Goal: Information Seeking & Learning: Check status

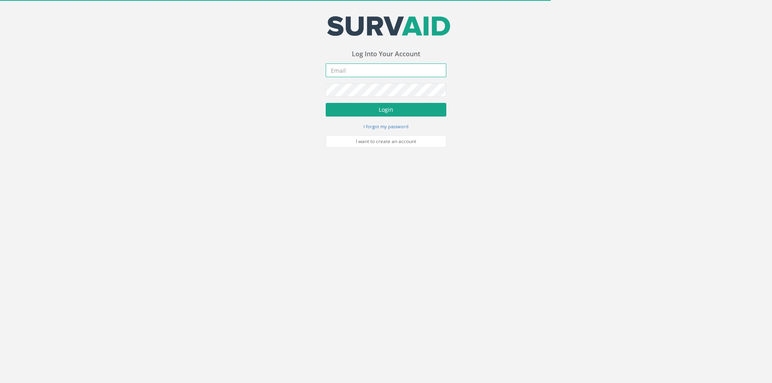
type input "[PERSON_NAME][EMAIL_ADDRESS][PERSON_NAME][DOMAIN_NAME]"
click at [372, 114] on button "Login" at bounding box center [386, 110] width 121 height 14
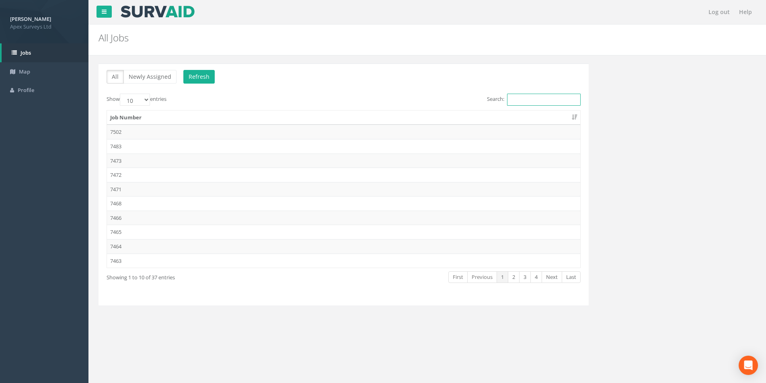
click at [524, 100] on input "Search:" at bounding box center [544, 100] width 74 height 12
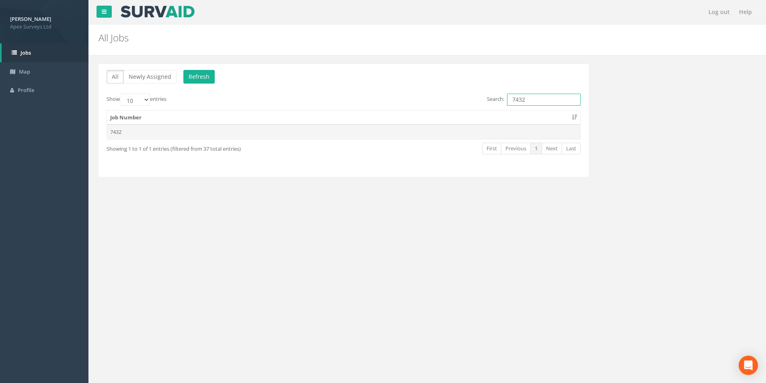
type input "7432"
click at [370, 131] on td "7432" at bounding box center [344, 132] width 474 height 14
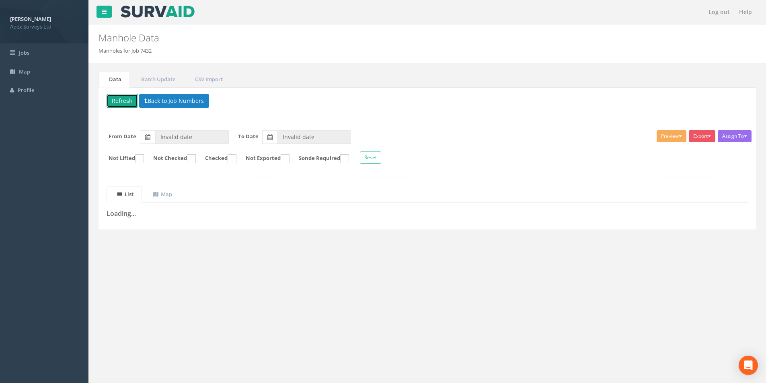
click at [128, 101] on button "Refresh" at bounding box center [122, 101] width 31 height 14
click at [178, 101] on button "Back to Job Numbers" at bounding box center [180, 101] width 70 height 14
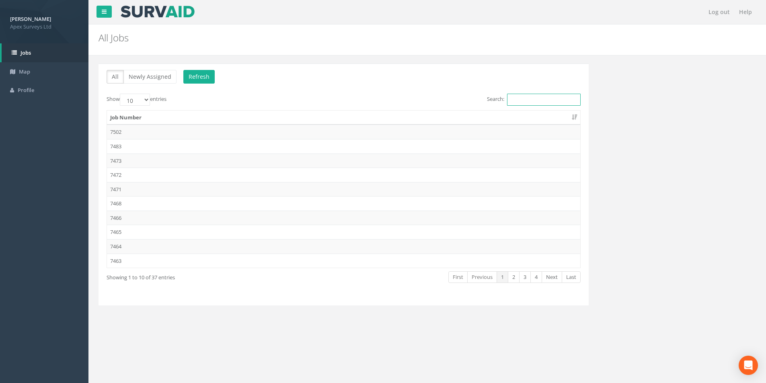
click at [523, 97] on input "Search:" at bounding box center [544, 100] width 74 height 12
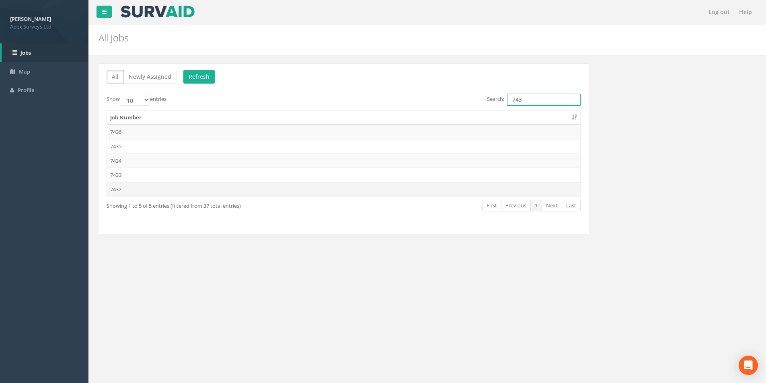
type input "743"
click at [166, 190] on td "7432" at bounding box center [344, 189] width 474 height 14
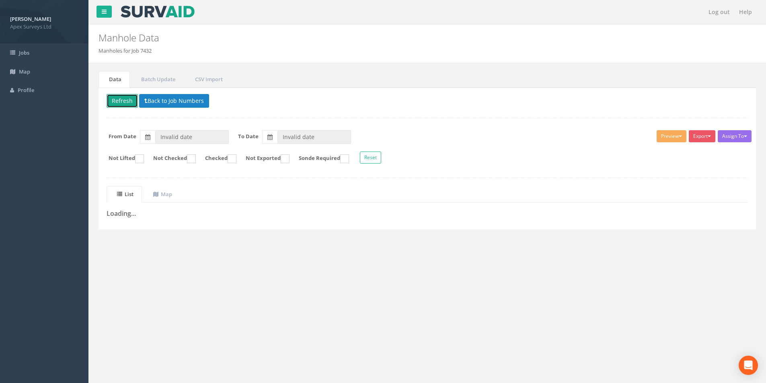
click at [124, 104] on button "Refresh" at bounding box center [122, 101] width 31 height 14
click at [172, 198] on uib-tab-heading "Map" at bounding box center [162, 194] width 19 height 7
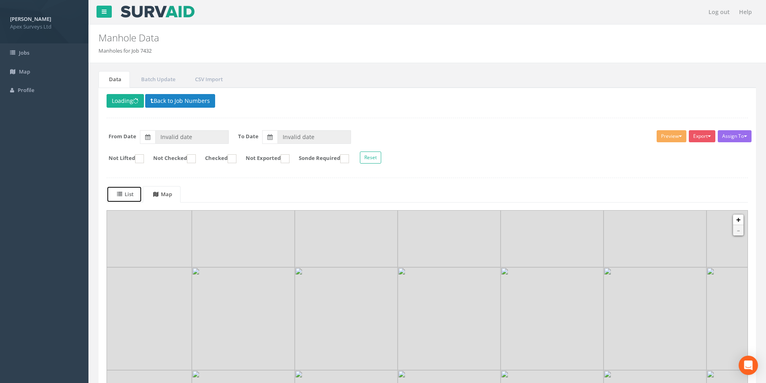
click at [128, 195] on uib-tab-heading "List" at bounding box center [125, 194] width 16 height 7
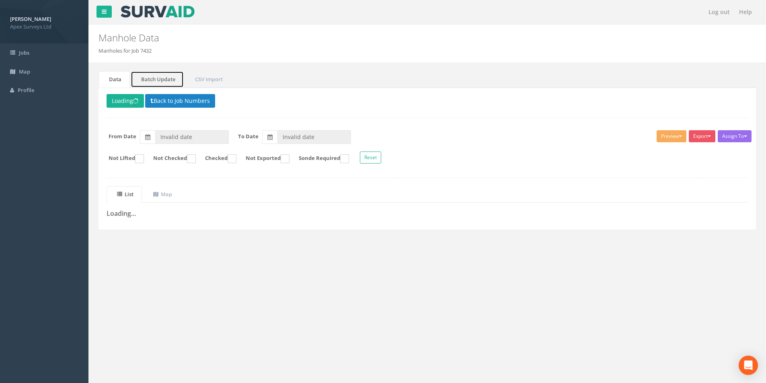
click at [159, 83] on link "Batch Update" at bounding box center [157, 79] width 53 height 16
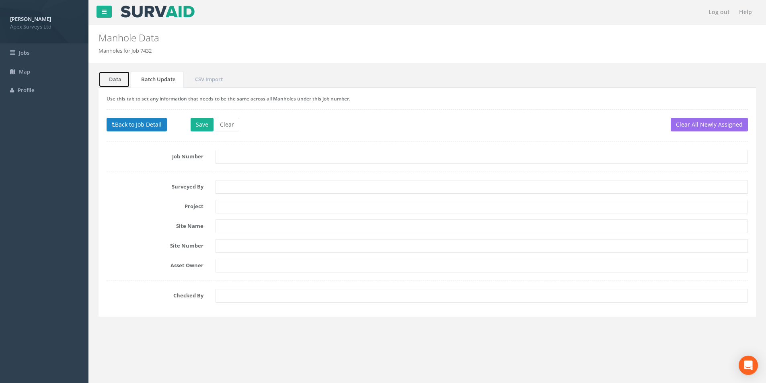
click at [113, 81] on link "Data" at bounding box center [114, 79] width 31 height 16
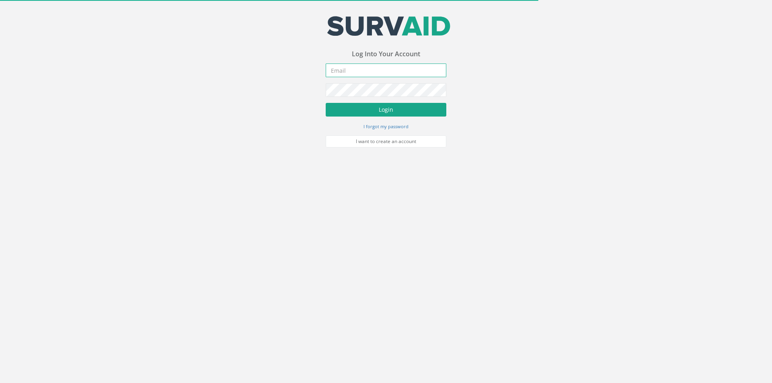
type input "[PERSON_NAME][EMAIL_ADDRESS][PERSON_NAME][DOMAIN_NAME]"
click at [379, 112] on button "Login" at bounding box center [386, 110] width 121 height 14
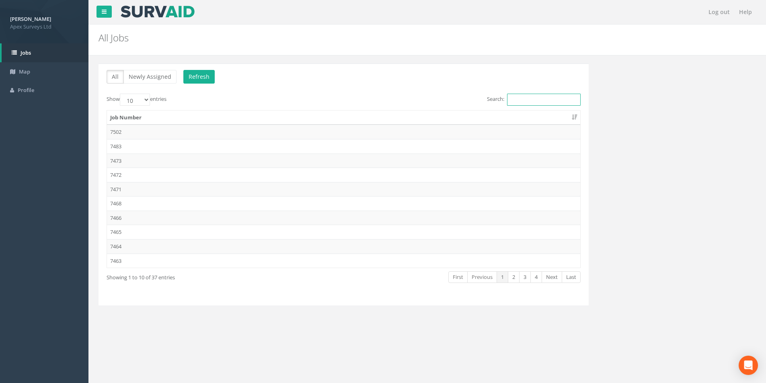
click at [513, 100] on input "Search:" at bounding box center [544, 100] width 74 height 12
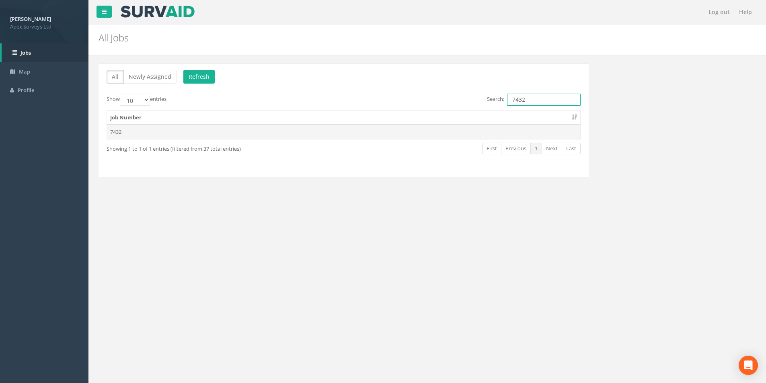
type input "7432"
click at [158, 128] on td "7432" at bounding box center [344, 132] width 474 height 14
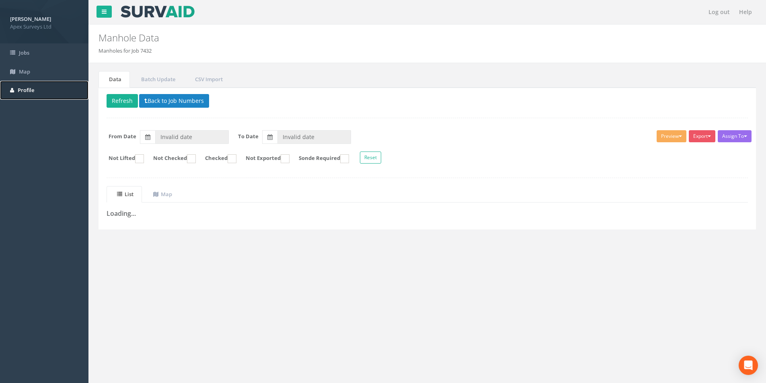
click at [31, 89] on span "Profile" at bounding box center [26, 90] width 16 height 7
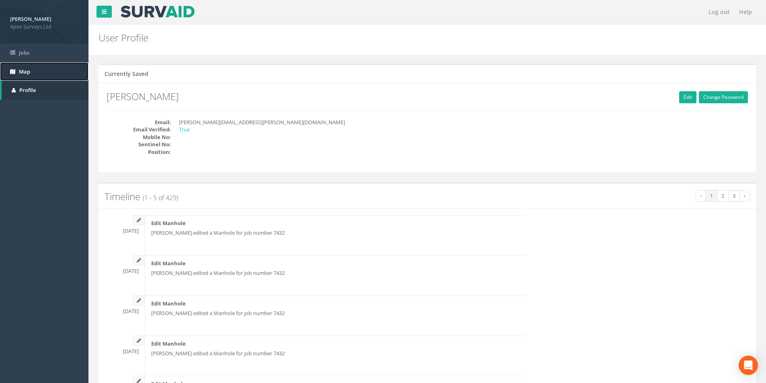
click at [28, 70] on span "Map" at bounding box center [24, 71] width 11 height 7
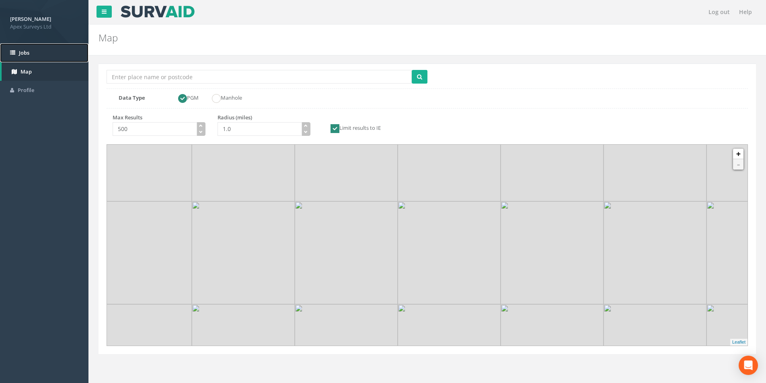
click at [28, 56] on span "Jobs" at bounding box center [24, 52] width 10 height 7
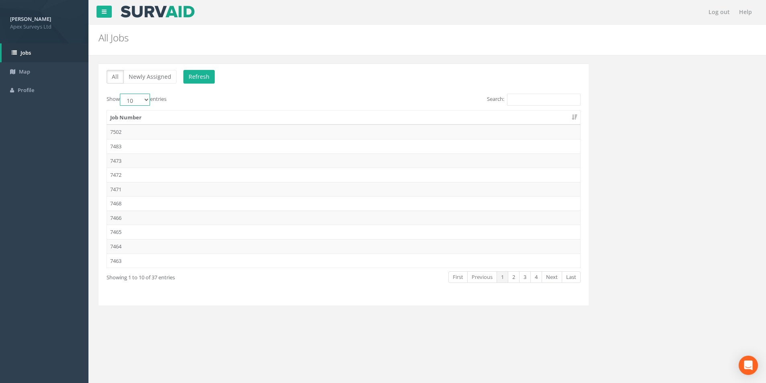
click at [149, 99] on select "10 25 50 100" at bounding box center [135, 100] width 30 height 12
select select "50"
click at [121, 94] on select "10 25 50 100" at bounding box center [135, 100] width 30 height 12
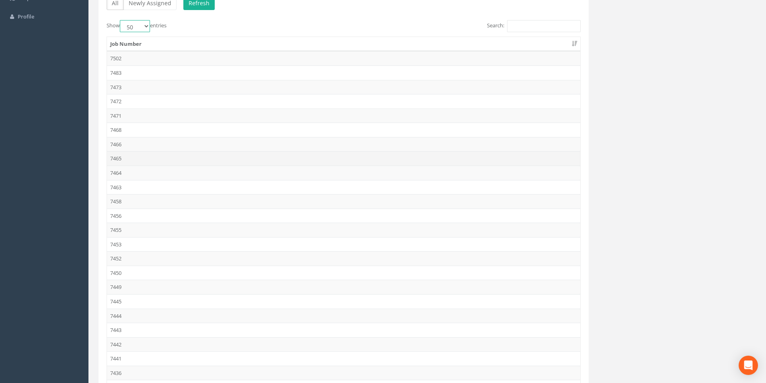
scroll to position [201, 0]
click at [138, 302] on td "7432" at bounding box center [344, 303] width 474 height 14
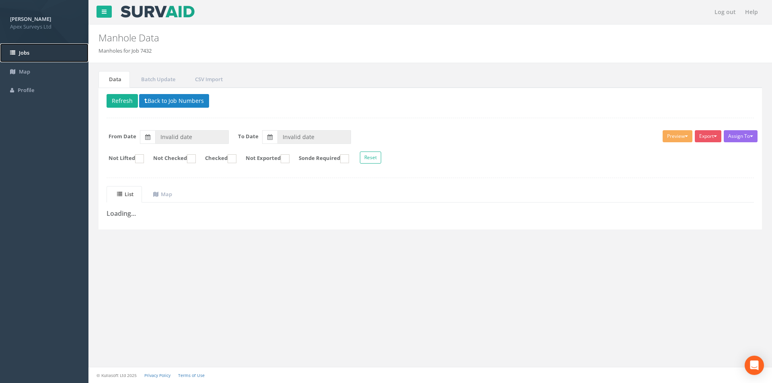
click at [21, 50] on span "Jobs" at bounding box center [24, 52] width 10 height 7
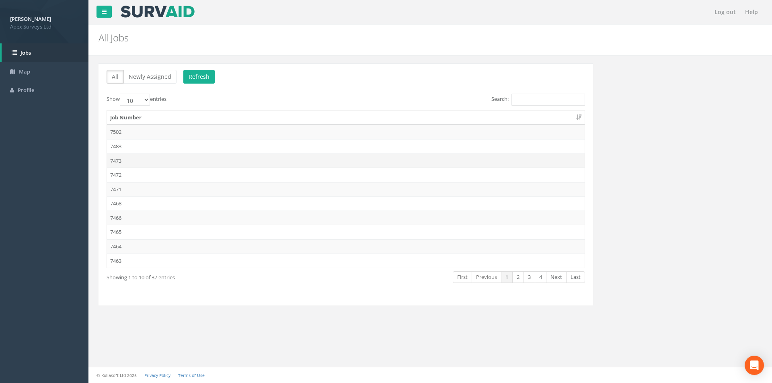
click at [149, 154] on td "7473" at bounding box center [346, 161] width 478 height 14
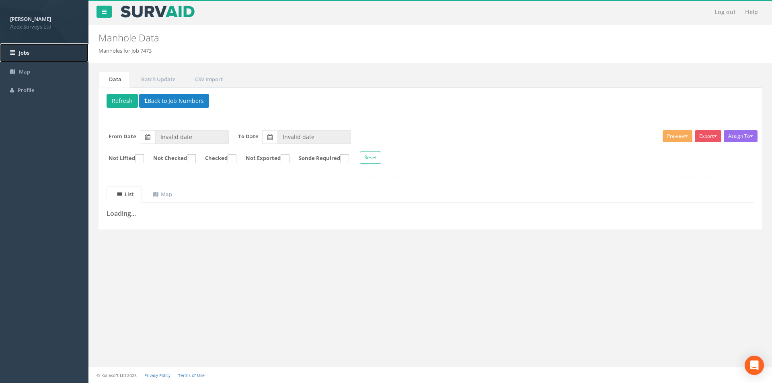
click at [27, 57] on link "Jobs" at bounding box center [44, 52] width 89 height 19
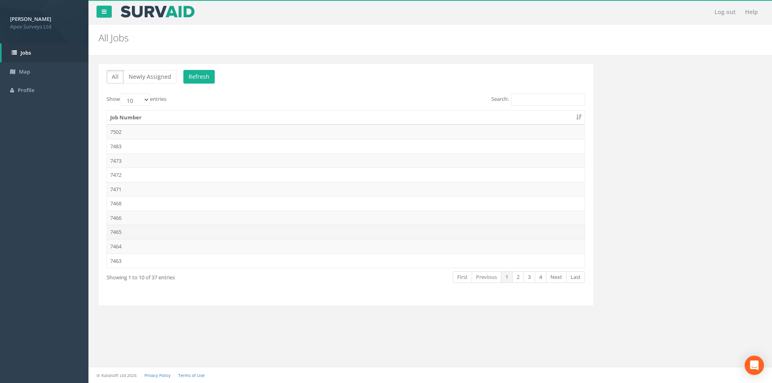
click at [136, 225] on td "7465" at bounding box center [346, 232] width 478 height 14
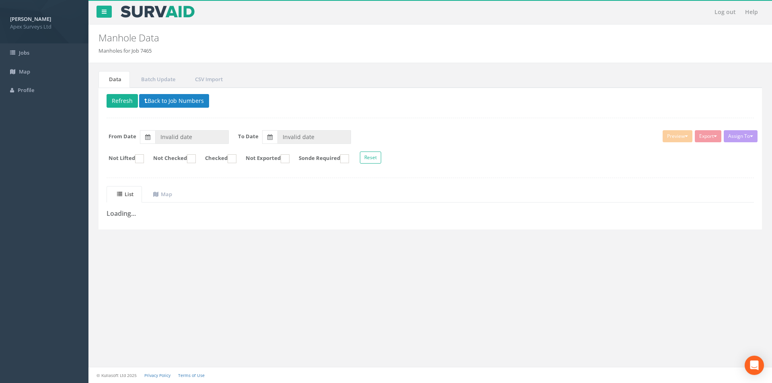
type input "[DATE]"
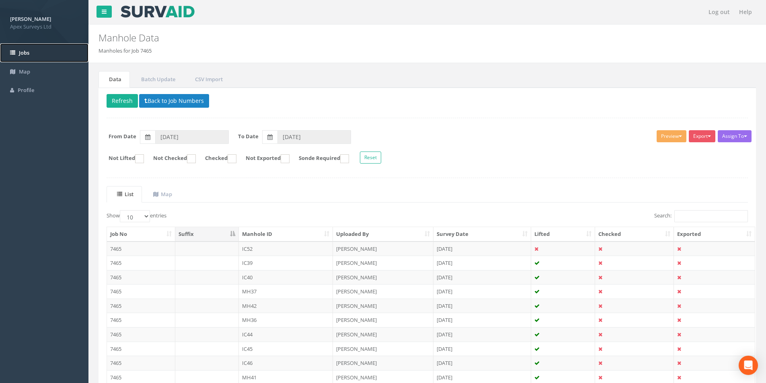
click at [45, 50] on link "Jobs" at bounding box center [44, 52] width 89 height 19
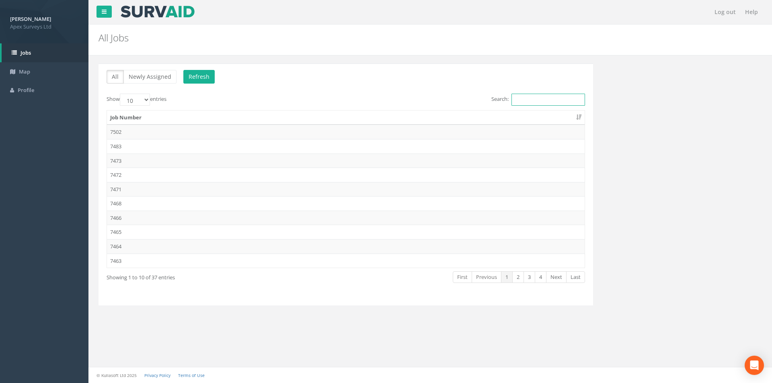
click at [541, 98] on input "Search:" at bounding box center [549, 100] width 74 height 12
click at [135, 97] on select "10 25 50 100" at bounding box center [135, 100] width 30 height 12
select select "50"
click at [121, 94] on select "10 25 50 100" at bounding box center [135, 100] width 30 height 12
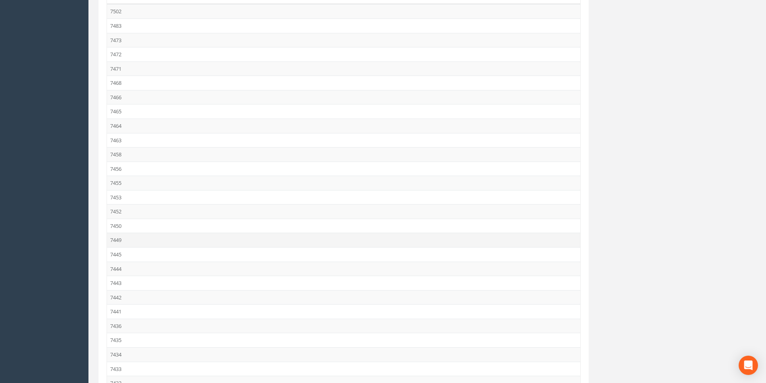
scroll to position [161, 0]
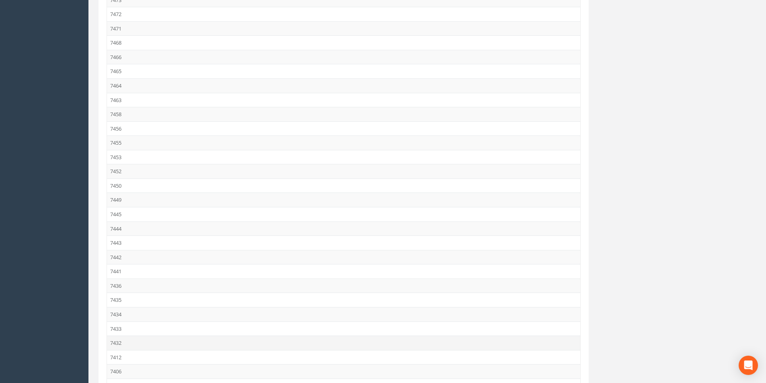
click at [129, 348] on td "7432" at bounding box center [344, 343] width 474 height 14
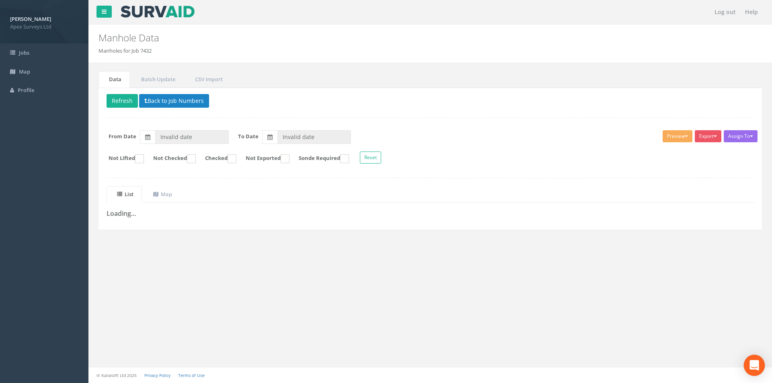
click at [756, 368] on icon "Open Intercom Messenger" at bounding box center [755, 365] width 10 height 10
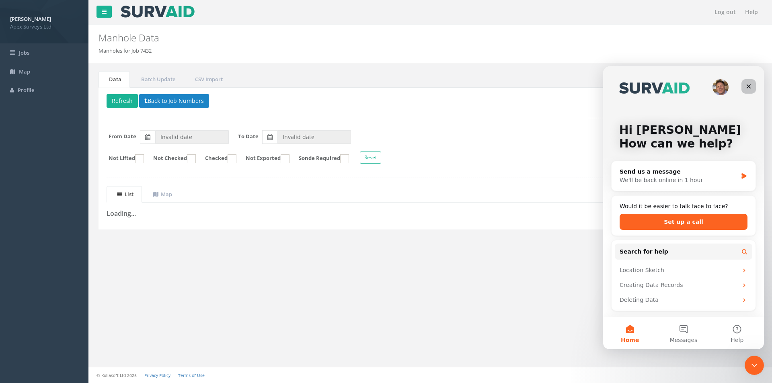
click at [748, 87] on icon "Close" at bounding box center [749, 86] width 6 height 6
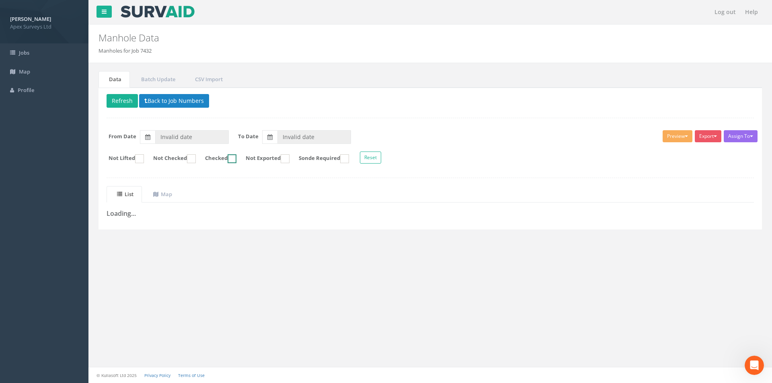
click at [237, 160] on ins at bounding box center [232, 158] width 9 height 9
checkbox input "true"
click at [143, 162] on ins at bounding box center [139, 158] width 9 height 9
checkbox input "true"
click at [237, 161] on ins at bounding box center [232, 158] width 9 height 9
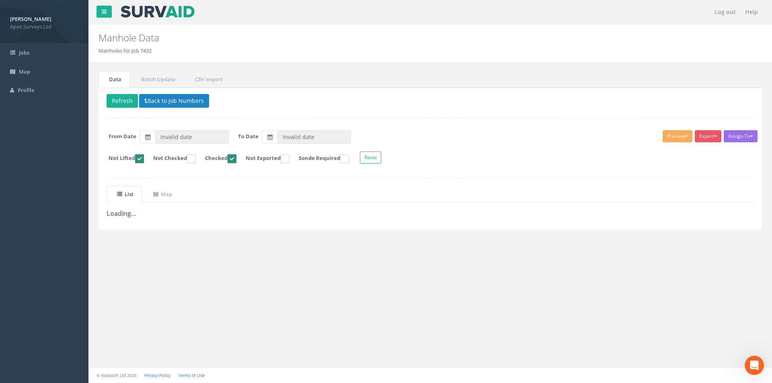
checkbox input "false"
click at [156, 97] on button "Back to Job Numbers" at bounding box center [174, 101] width 70 height 14
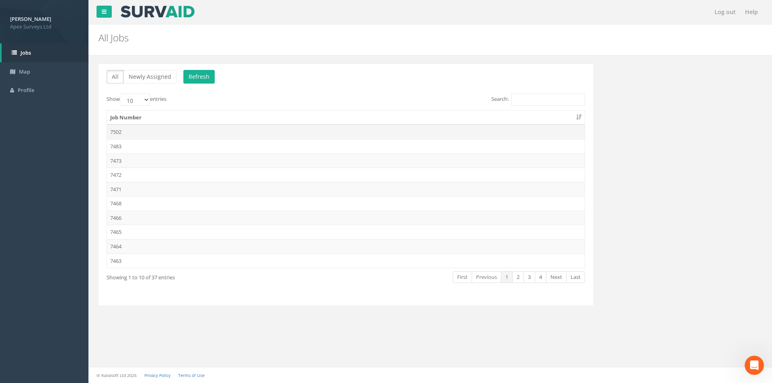
click at [142, 130] on td "7502" at bounding box center [346, 132] width 478 height 14
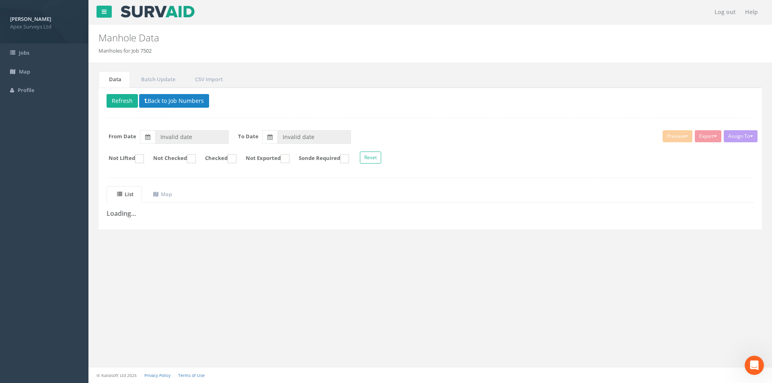
type input "[DATE]"
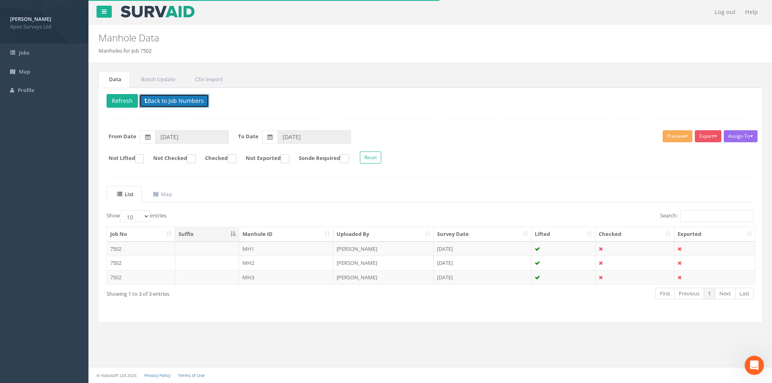
click at [159, 105] on button "Back to Job Numbers" at bounding box center [174, 101] width 70 height 14
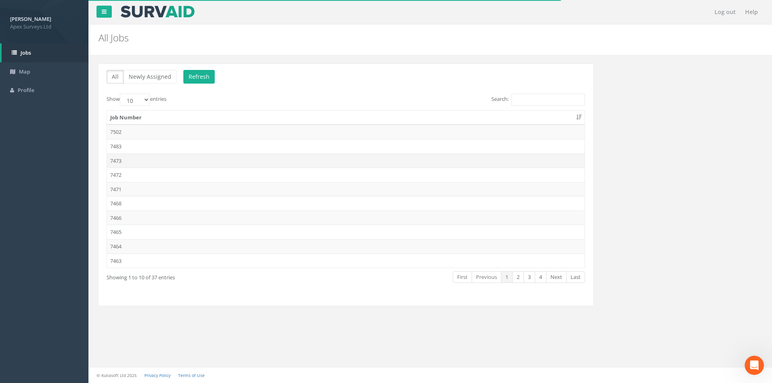
click at [140, 157] on td "7473" at bounding box center [346, 161] width 478 height 14
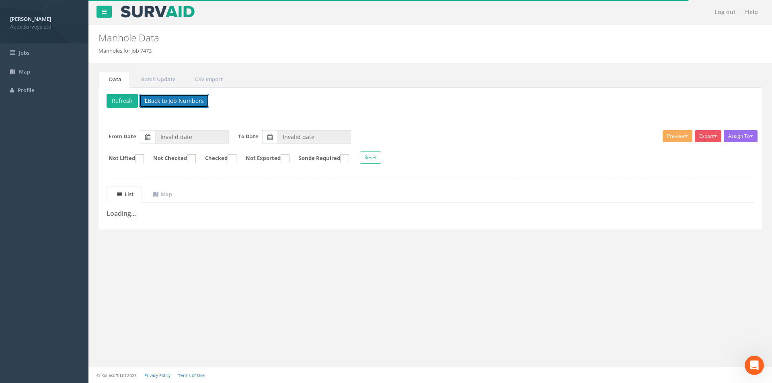
click at [157, 98] on button "Back to Job Numbers" at bounding box center [174, 101] width 70 height 14
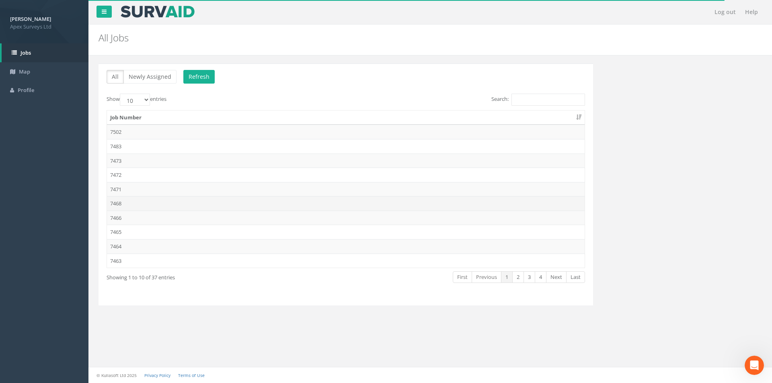
click at [131, 203] on td "7468" at bounding box center [346, 203] width 478 height 14
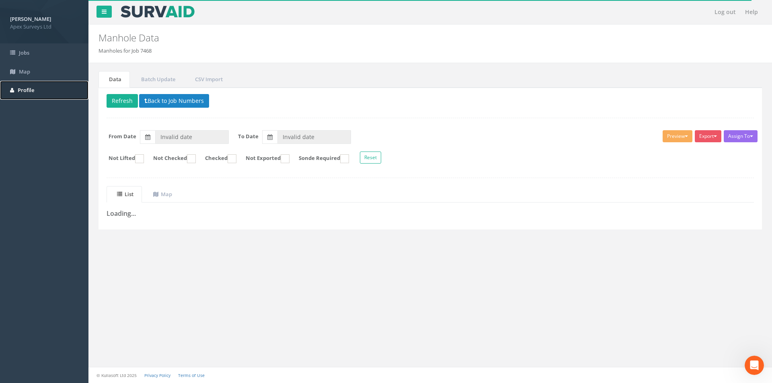
click at [33, 87] on span "Profile" at bounding box center [26, 90] width 16 height 7
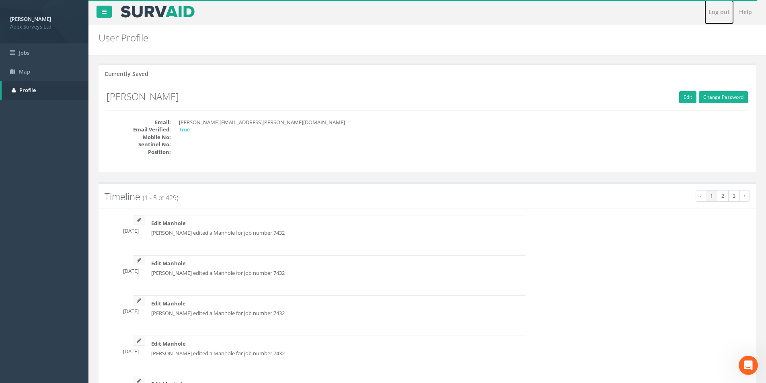
click at [725, 16] on link "Log out" at bounding box center [719, 12] width 29 height 24
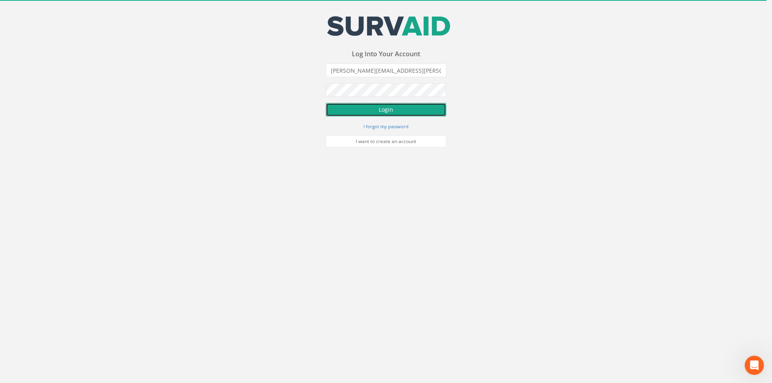
click at [384, 115] on button "Login" at bounding box center [386, 110] width 121 height 14
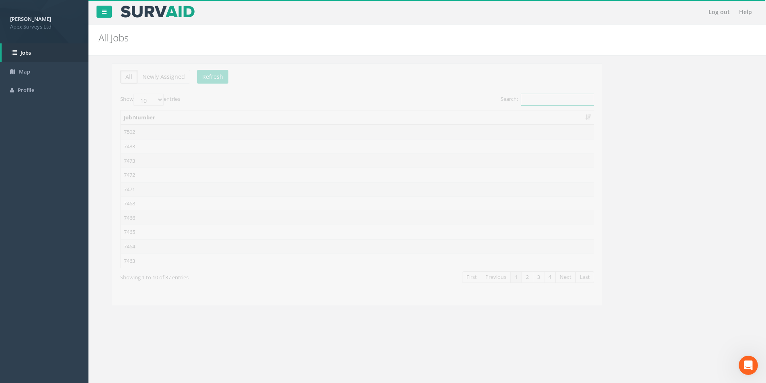
click at [556, 95] on input "Search:" at bounding box center [544, 100] width 74 height 12
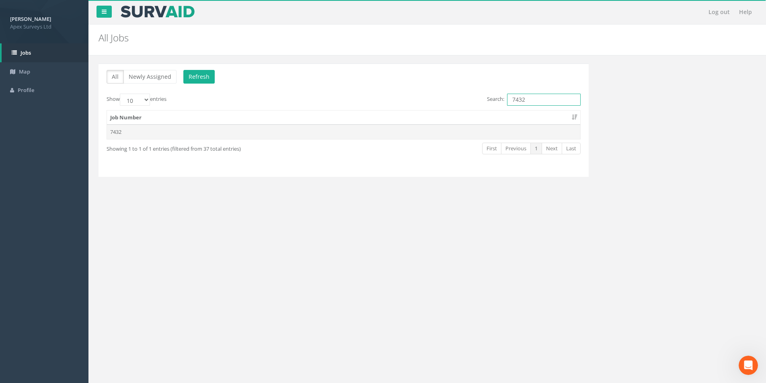
type input "7432"
click at [211, 138] on td "7432" at bounding box center [344, 132] width 474 height 14
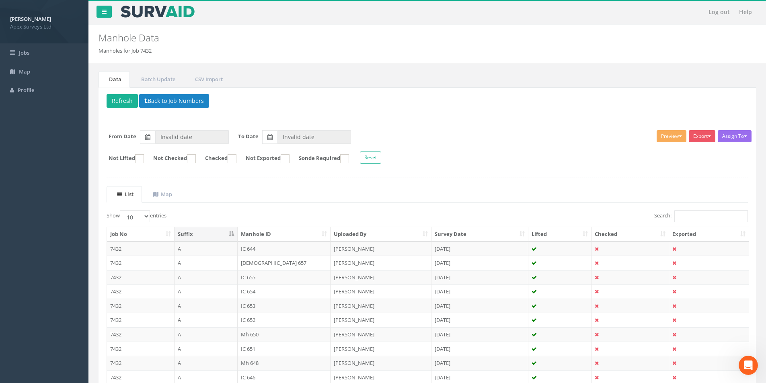
type input "[DATE]"
drag, startPoint x: 243, startPoint y: 159, endPoint x: 268, endPoint y: 181, distance: 33.3
click at [237, 159] on ins at bounding box center [232, 158] width 9 height 9
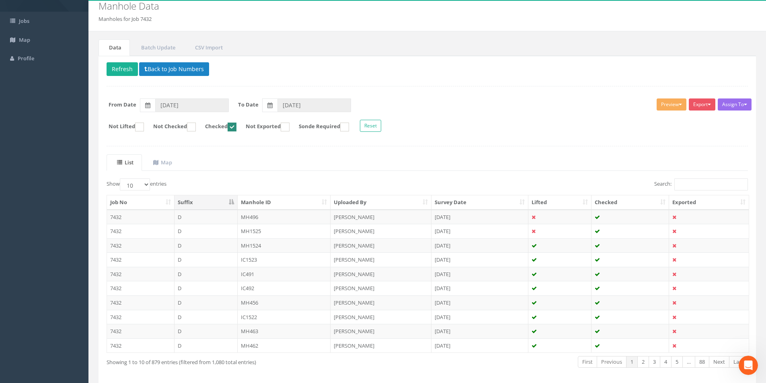
scroll to position [65, 0]
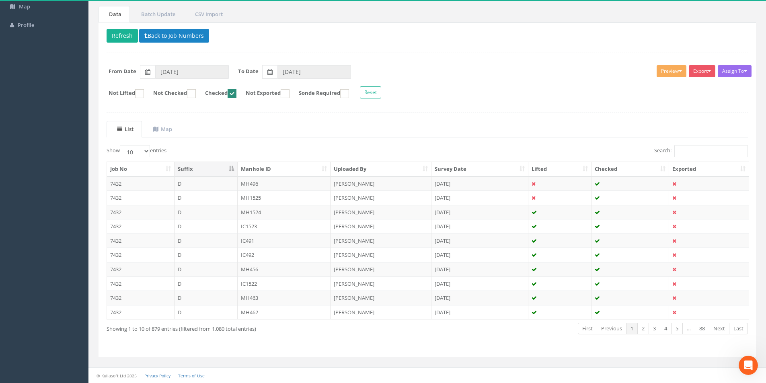
click at [237, 97] on ins at bounding box center [232, 93] width 9 height 9
click at [237, 93] on ins at bounding box center [232, 93] width 9 height 9
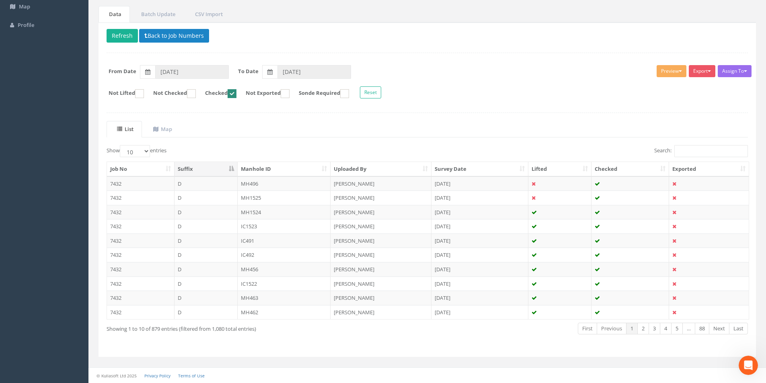
click at [237, 97] on ins at bounding box center [232, 93] width 9 height 9
click at [237, 93] on ins at bounding box center [232, 93] width 9 height 9
checkbox input "true"
